Goal: Transaction & Acquisition: Purchase product/service

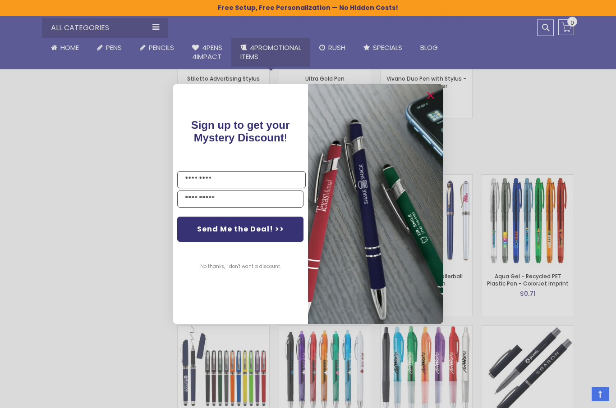
scroll to position [1313, 0]
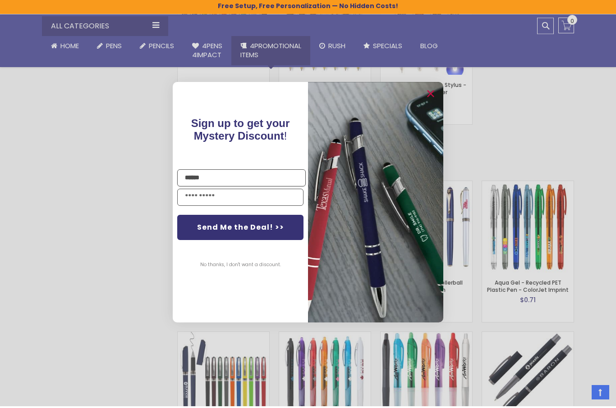
type input "******"
type input "**********"
click input "******" at bounding box center [0, 0] width 0 height 0
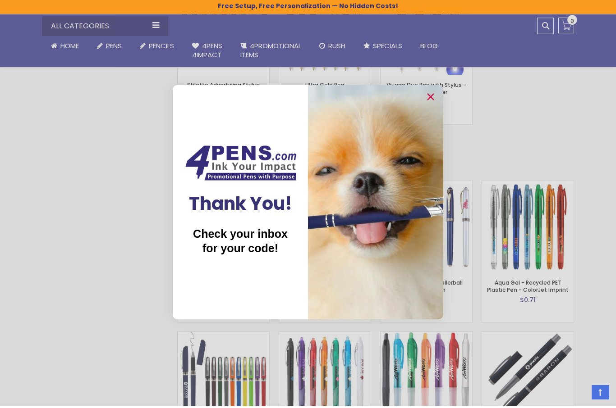
click at [265, 247] on span "Check your inbox for your code!" at bounding box center [240, 242] width 95 height 27
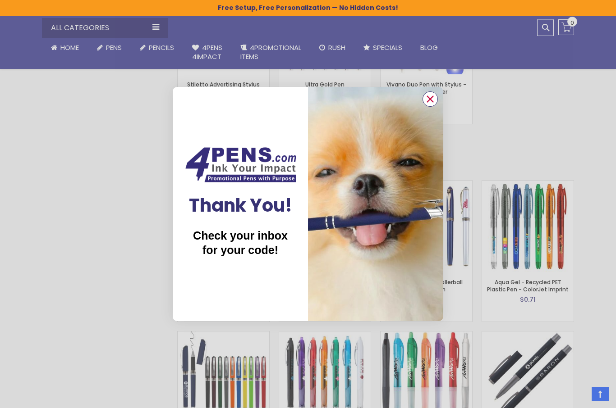
click at [434, 106] on circle "Close dialog" at bounding box center [430, 99] width 14 height 14
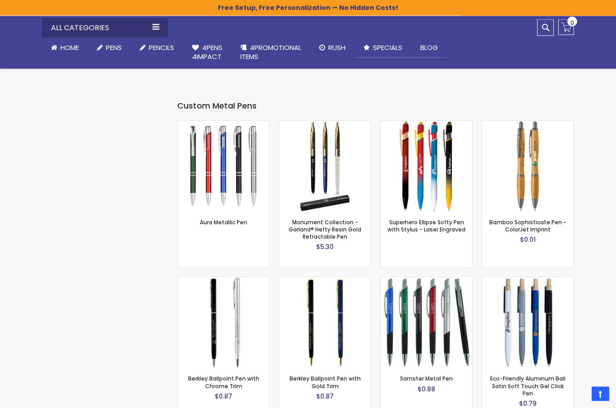
scroll to position [2381, 0]
click at [252, 302] on img at bounding box center [224, 323] width 92 height 92
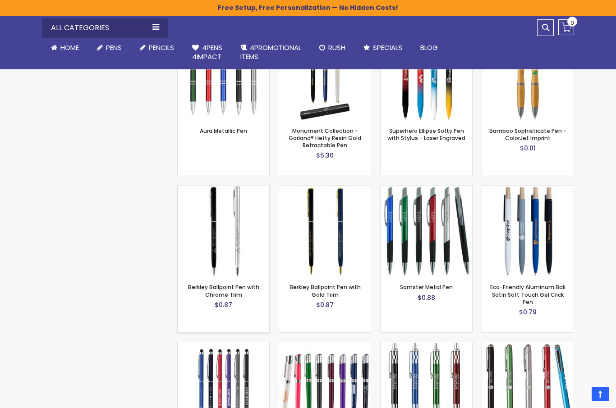
scroll to position [2489, 0]
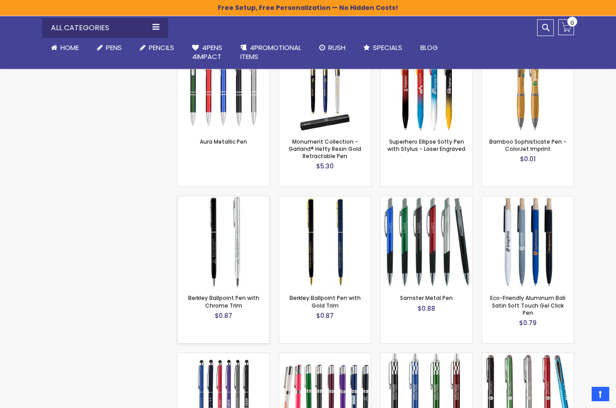
click at [236, 272] on img at bounding box center [224, 243] width 92 height 92
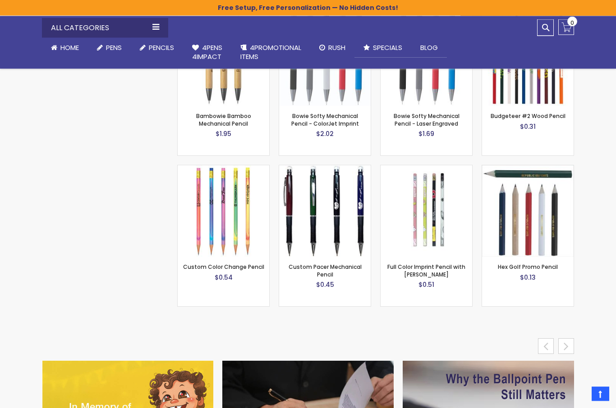
scroll to position [3677, 0]
click at [563, 339] on div "next" at bounding box center [566, 347] width 16 height 16
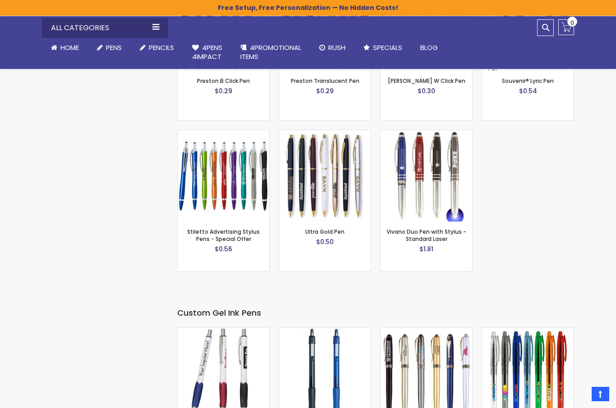
scroll to position [1193, 0]
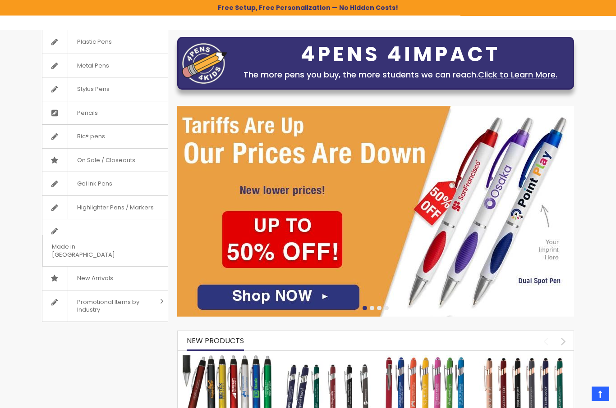
scroll to position [128, 0]
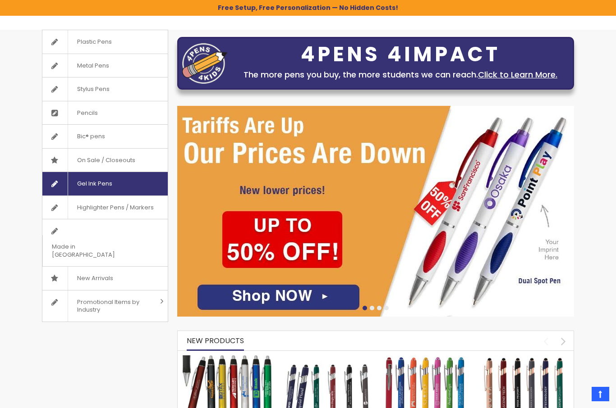
click at [105, 182] on span "Gel Ink Pens" at bounding box center [95, 183] width 54 height 23
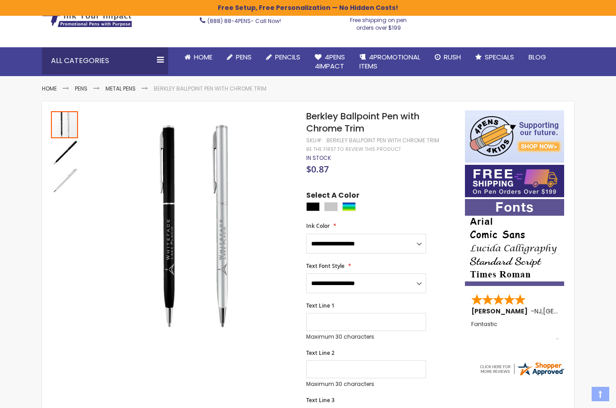
scroll to position [53, 0]
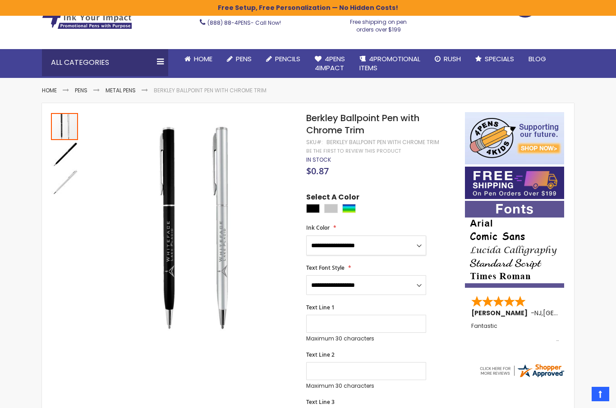
click at [413, 243] on select "**********" at bounding box center [366, 246] width 120 height 20
select select "****"
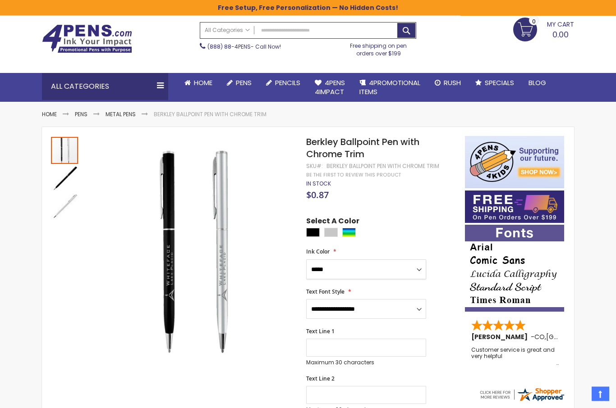
scroll to position [0, 0]
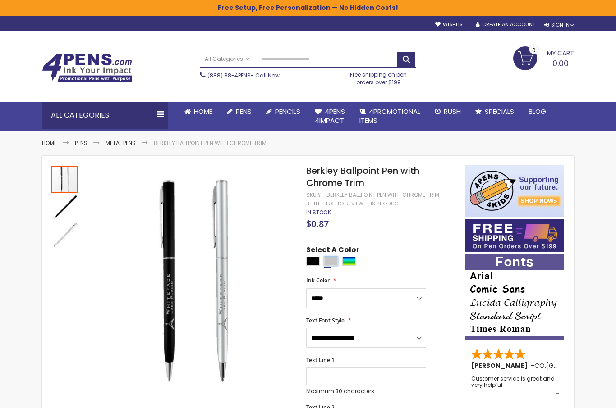
click at [334, 262] on div "Silver" at bounding box center [331, 261] width 14 height 9
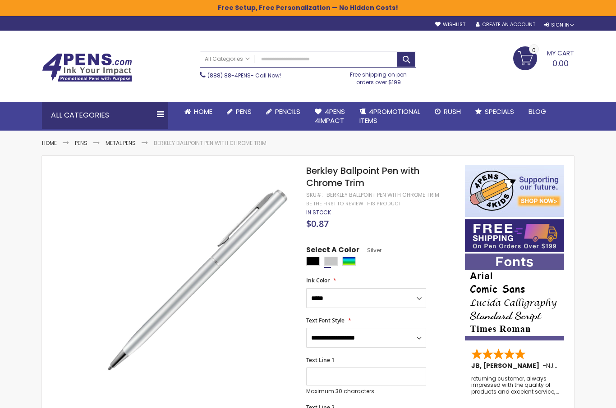
click at [349, 254] on span "Select A Color" at bounding box center [332, 251] width 53 height 12
click at [353, 259] on div "Assorted" at bounding box center [349, 261] width 14 height 9
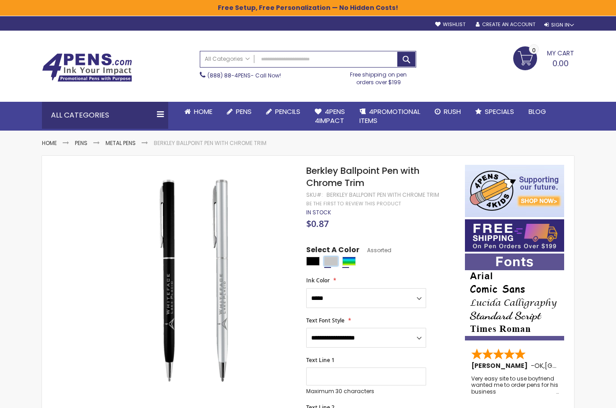
click at [331, 257] on div "Silver" at bounding box center [331, 261] width 14 height 9
type input "****"
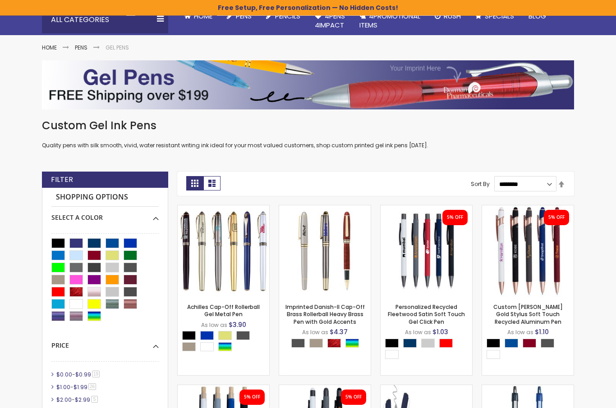
scroll to position [115, 0]
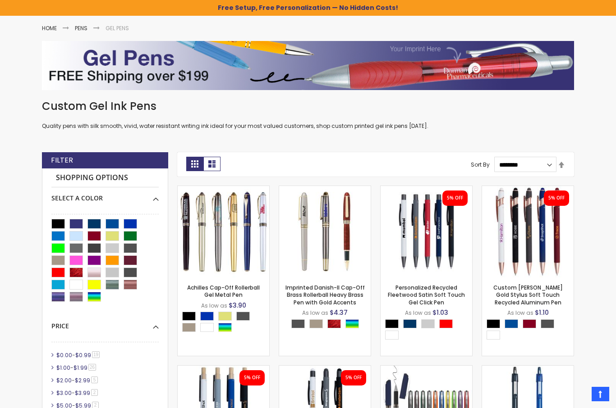
click at [110, 301] on div at bounding box center [104, 261] width 107 height 85
click at [110, 271] on div "Silver" at bounding box center [112, 273] width 14 height 10
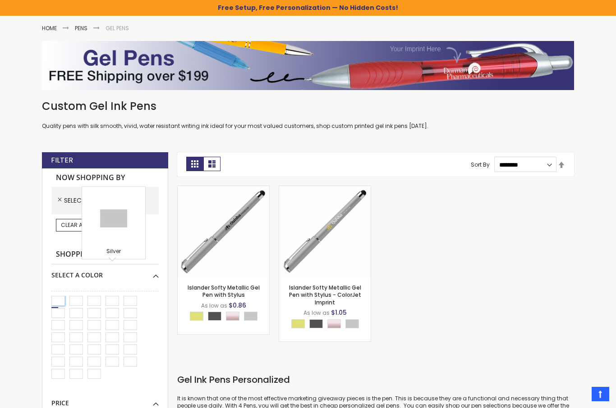
click at [60, 302] on div "Black" at bounding box center [58, 301] width 14 height 10
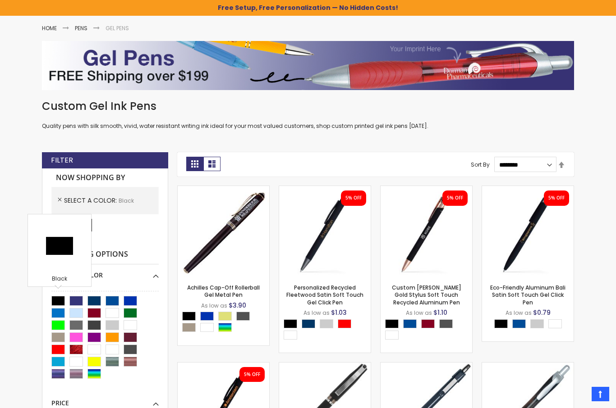
click at [123, 240] on div "Now Shopping by Select A Color Black Remove This Item Clear All Shopping Option…" at bounding box center [105, 336] width 126 height 335
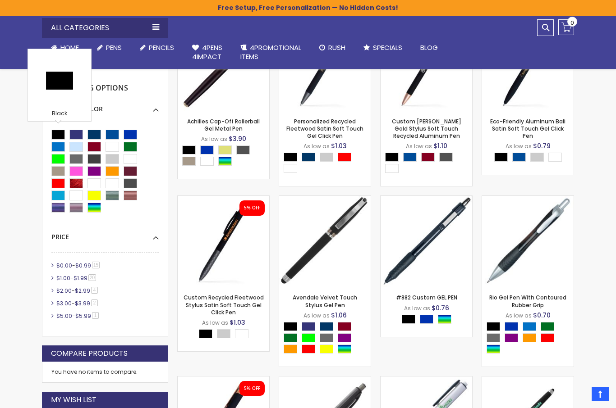
scroll to position [280, 0]
click at [52, 266] on li "$0.00 - $0.99 15 item" at bounding box center [104, 266] width 107 height 8
click at [73, 266] on link "$0.00 - $0.99 15 item" at bounding box center [78, 266] width 49 height 8
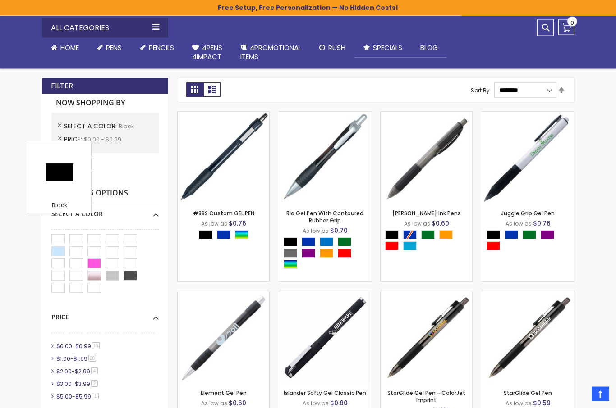
scroll to position [188, 0]
click at [133, 271] on div "Smoke" at bounding box center [131, 276] width 14 height 10
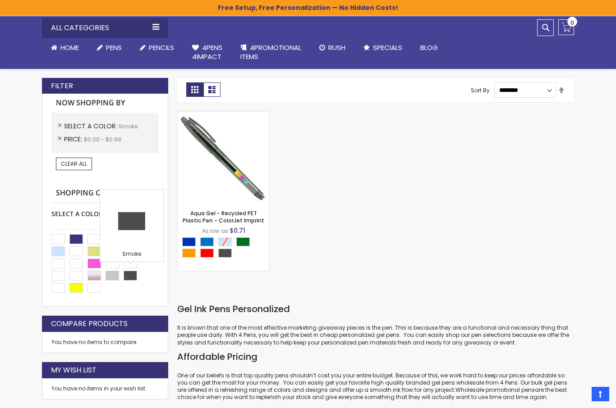
click at [59, 119] on ol "Select A Color Smoke Remove This Item Price $0.00 - $0.99 Remove This Item" at bounding box center [104, 133] width 107 height 41
click at [62, 122] on link "Remove This Item" at bounding box center [59, 126] width 8 height 8
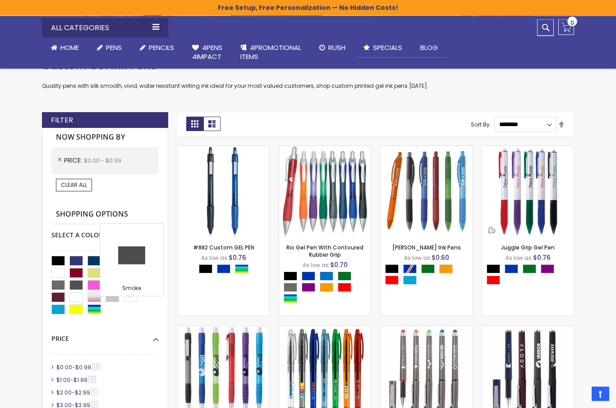
scroll to position [154, 0]
click at [60, 380] on span "$1.00" at bounding box center [63, 380] width 14 height 8
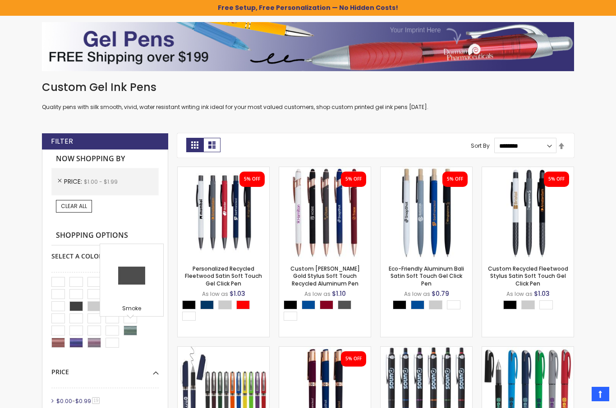
scroll to position [133, 0]
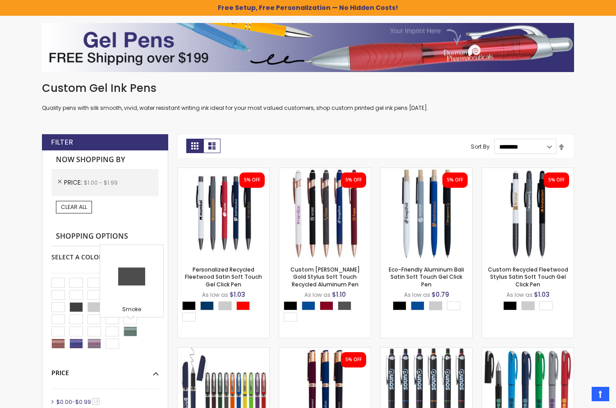
click at [137, 362] on div "Price" at bounding box center [104, 369] width 107 height 15
click at [73, 212] on link "Clear All" at bounding box center [74, 207] width 36 height 13
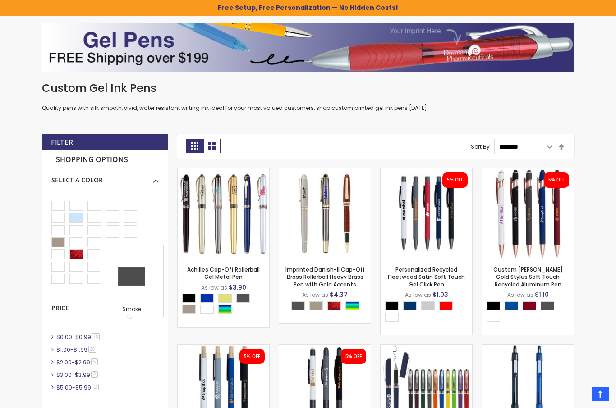
click at [63, 346] on span "$1.00" at bounding box center [63, 350] width 14 height 8
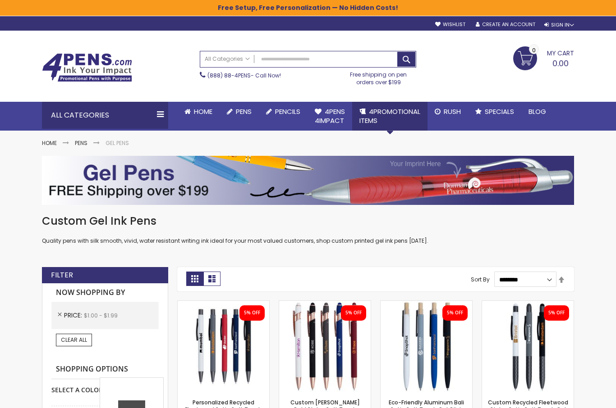
click at [387, 123] on link "4PROMOTIONAL ITEMS" at bounding box center [389, 116] width 75 height 29
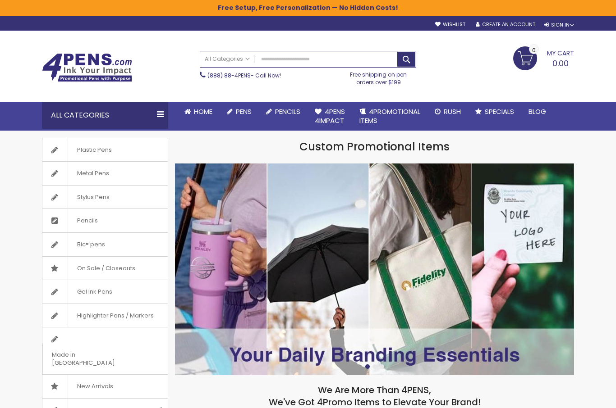
click at [539, 93] on div "Toggle Nav Search All Categories All Categories Pens Plastic Pens Metal Pens Gr…" at bounding box center [307, 66] width 541 height 71
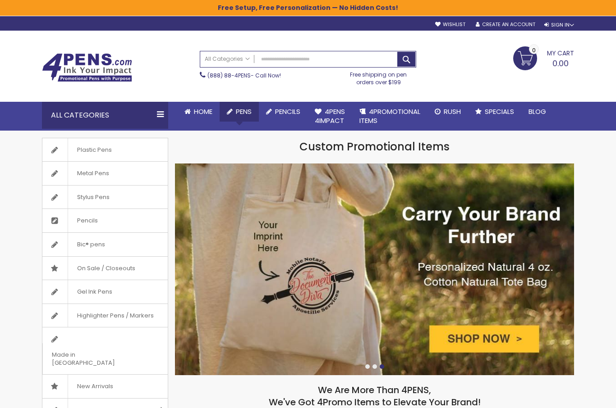
click at [0, 0] on link "Executive Pens" at bounding box center [0, 0] width 0 height 0
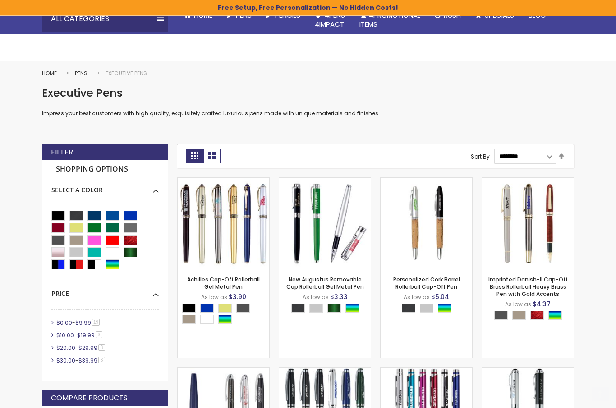
scroll to position [141, 0]
